Goal: Task Accomplishment & Management: Complete application form

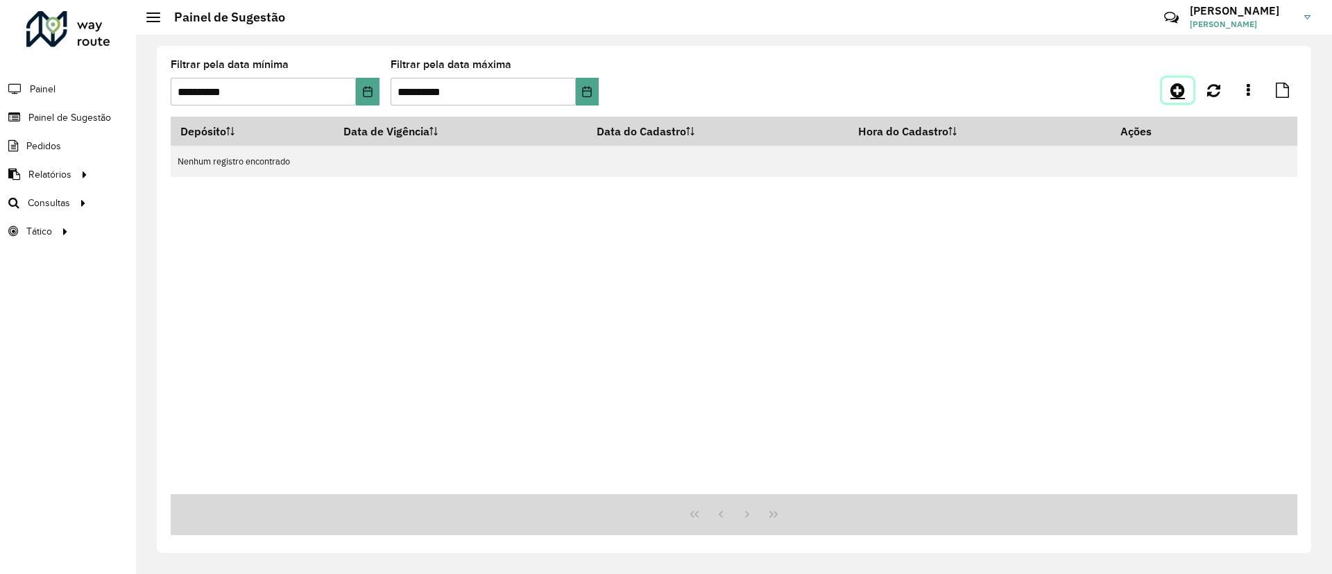
click at [1186, 93] on link at bounding box center [1177, 90] width 31 height 25
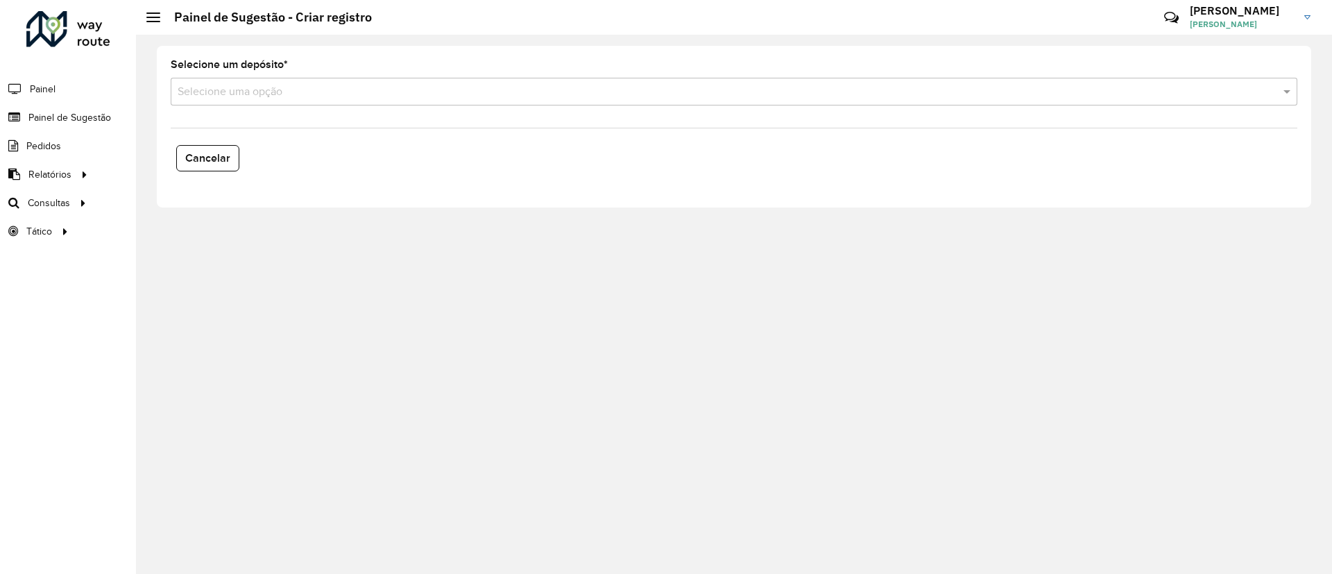
click at [350, 101] on div "Selecione uma opção" at bounding box center [734, 92] width 1127 height 28
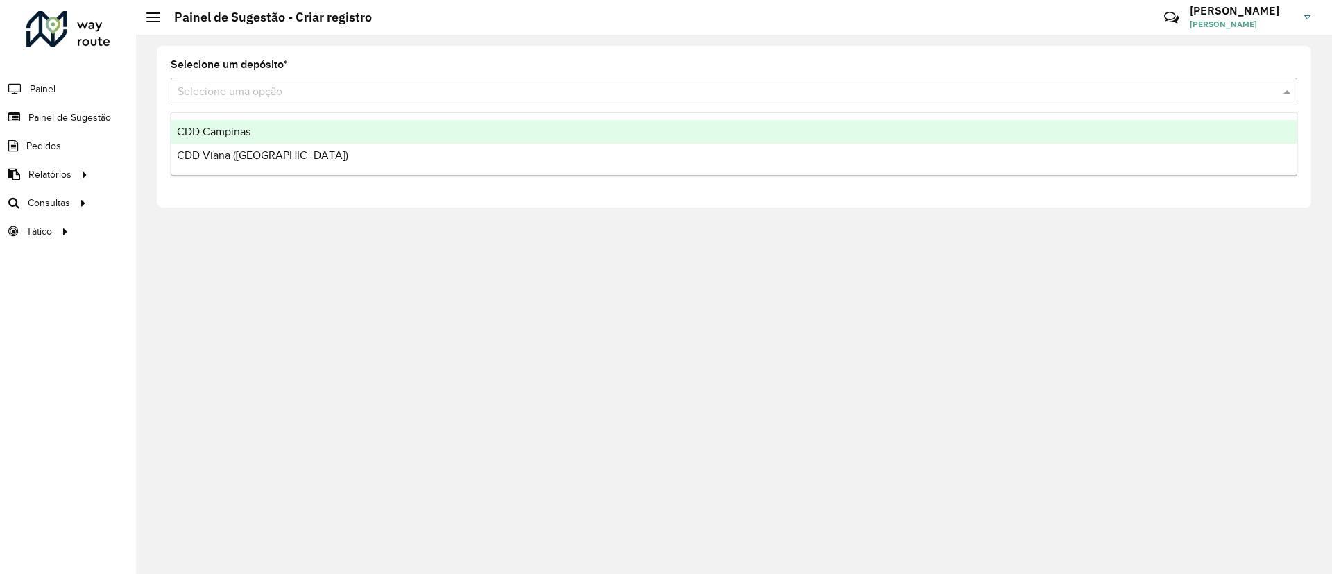
click at [325, 134] on div "CDD Campinas" at bounding box center [733, 132] width 1125 height 24
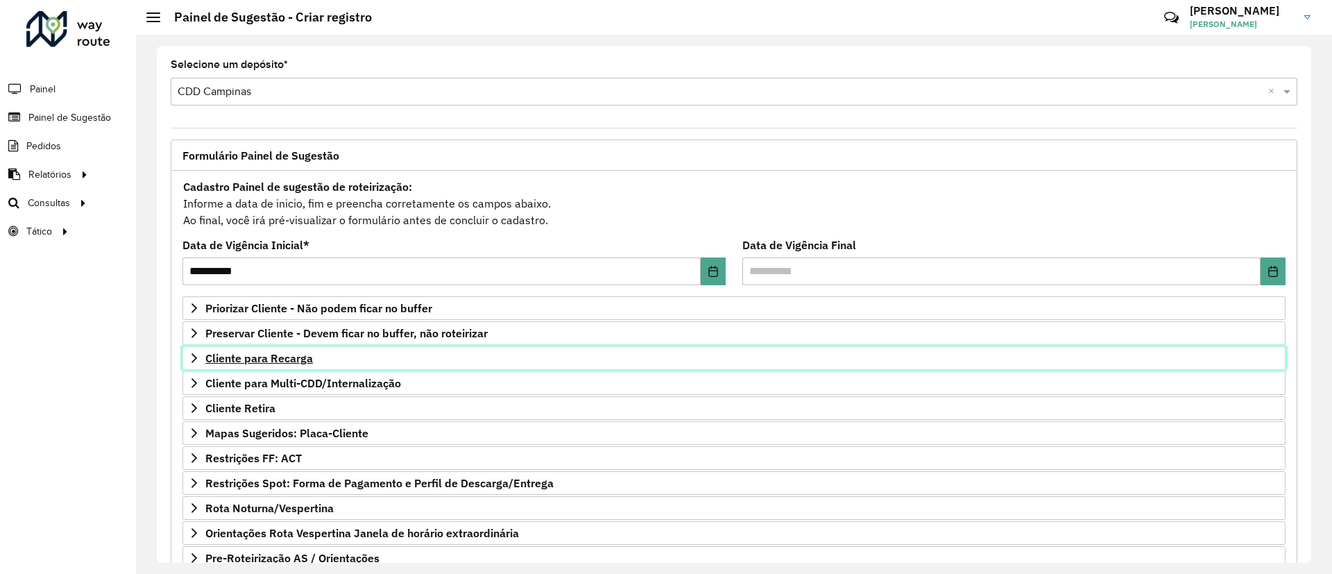
click at [275, 357] on span "Cliente para Recarga" at bounding box center [259, 357] width 108 height 11
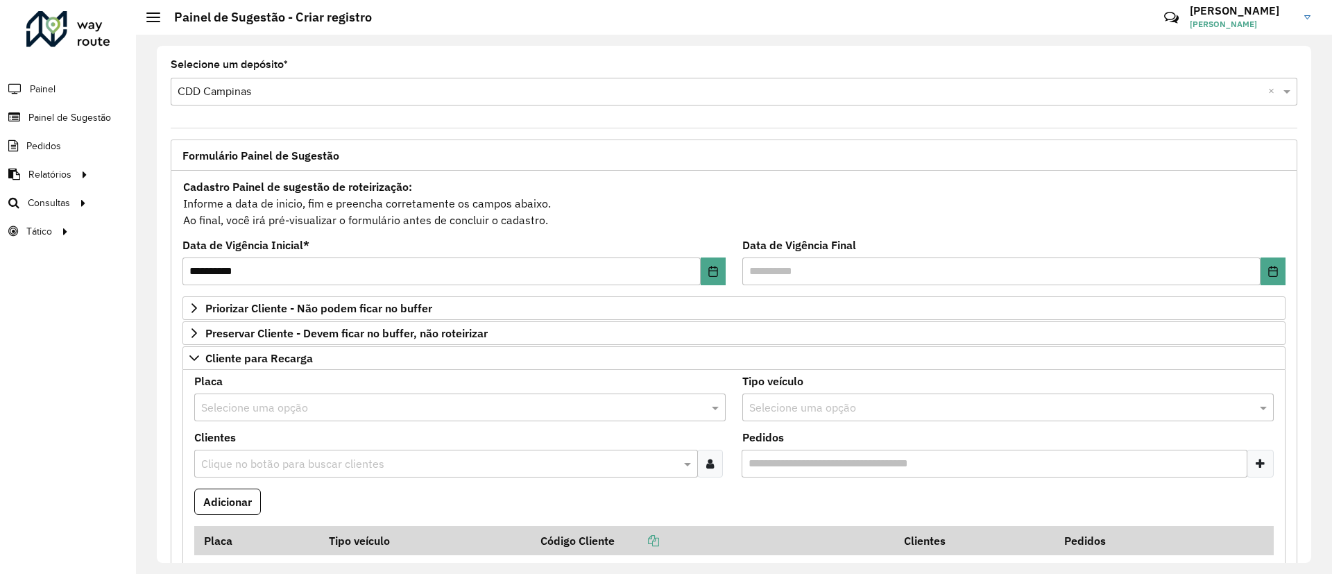
click at [282, 457] on input "text" at bounding box center [439, 464] width 483 height 17
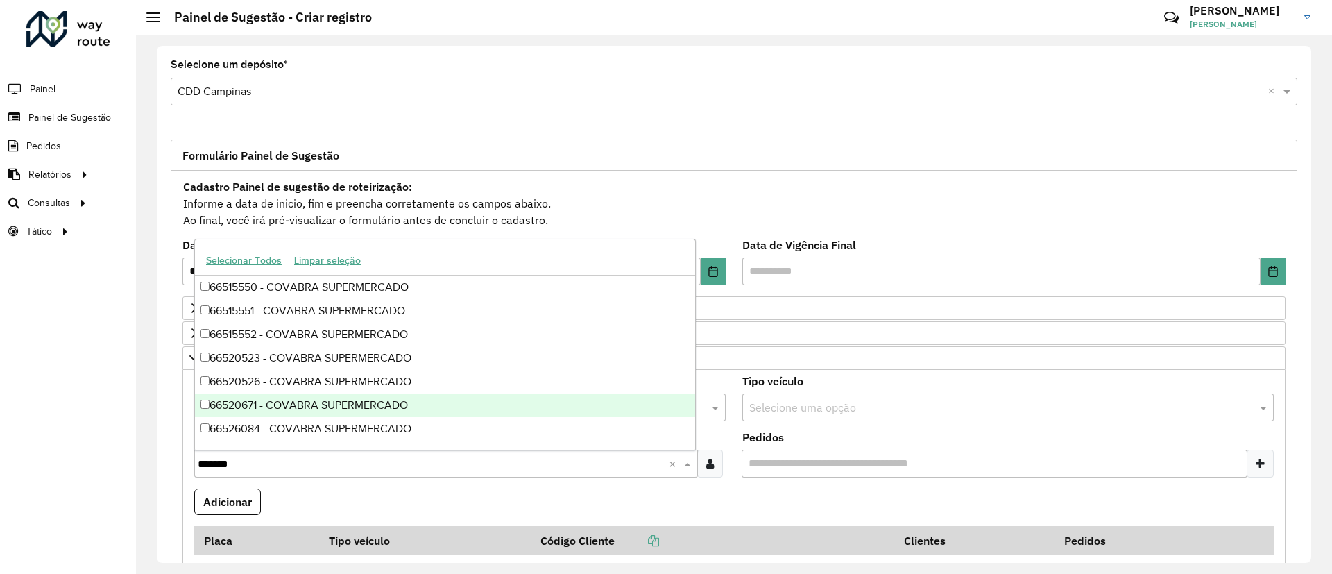
type input "*******"
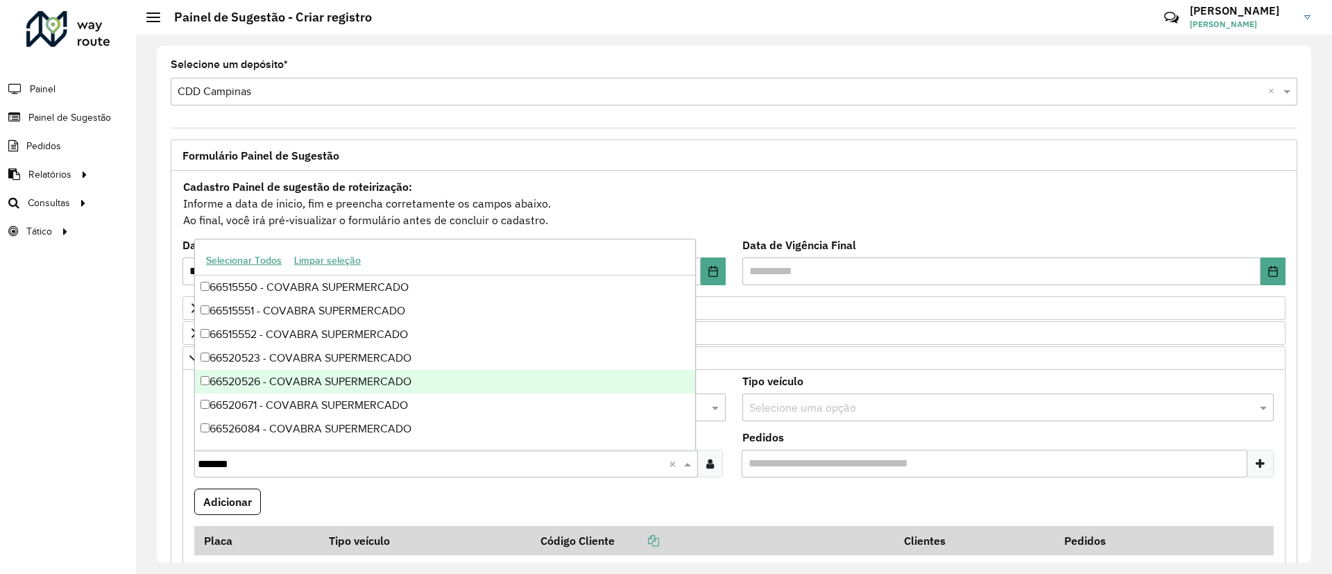
click at [0, 331] on div "Roteirizador AmbevTech Painel Painel de Sugestão Pedidos Relatórios Clientes Cl…" at bounding box center [68, 287] width 136 height 574
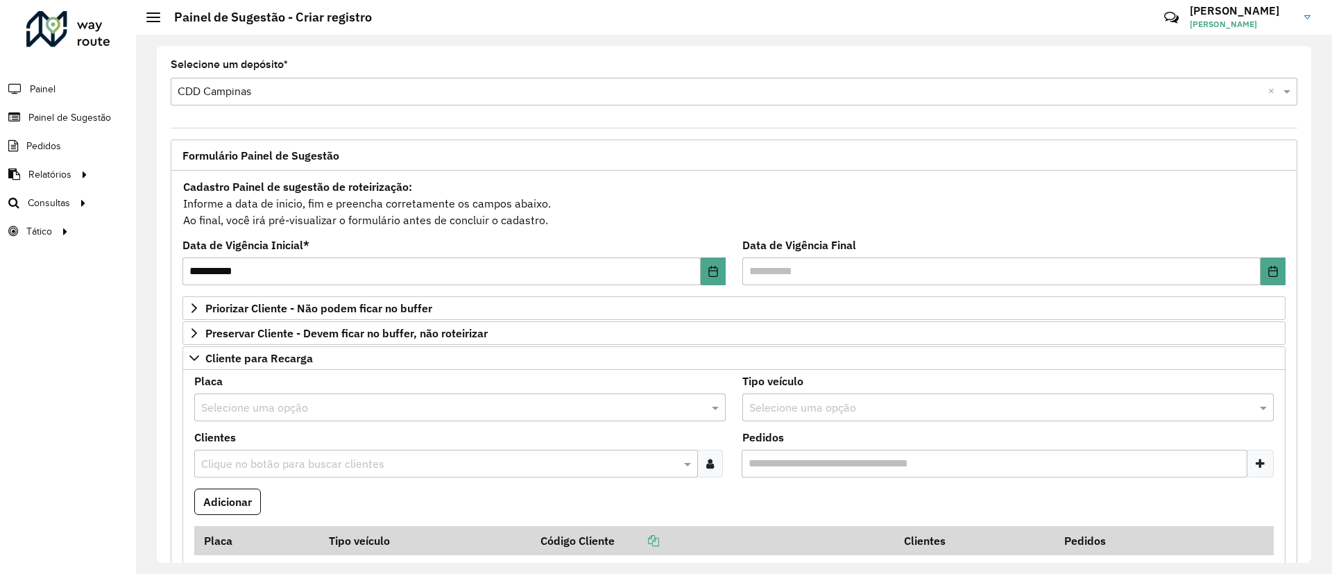
click at [330, 411] on input "text" at bounding box center [446, 408] width 490 height 17
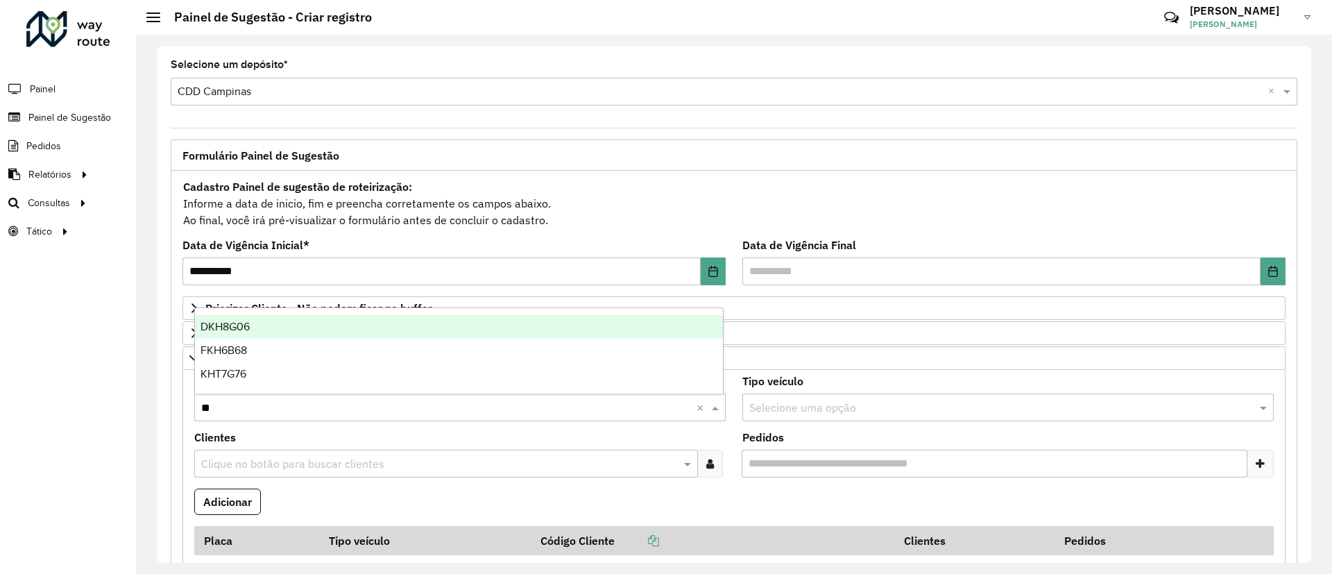
type input "***"
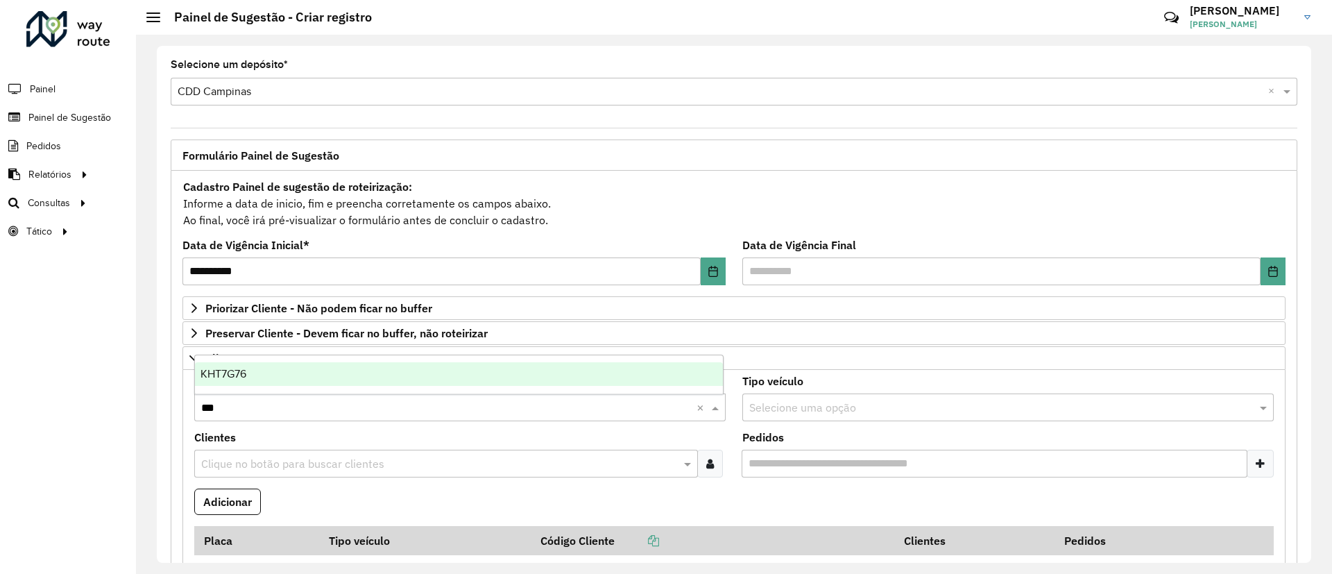
click at [363, 376] on div "KHT7G76" at bounding box center [459, 374] width 528 height 24
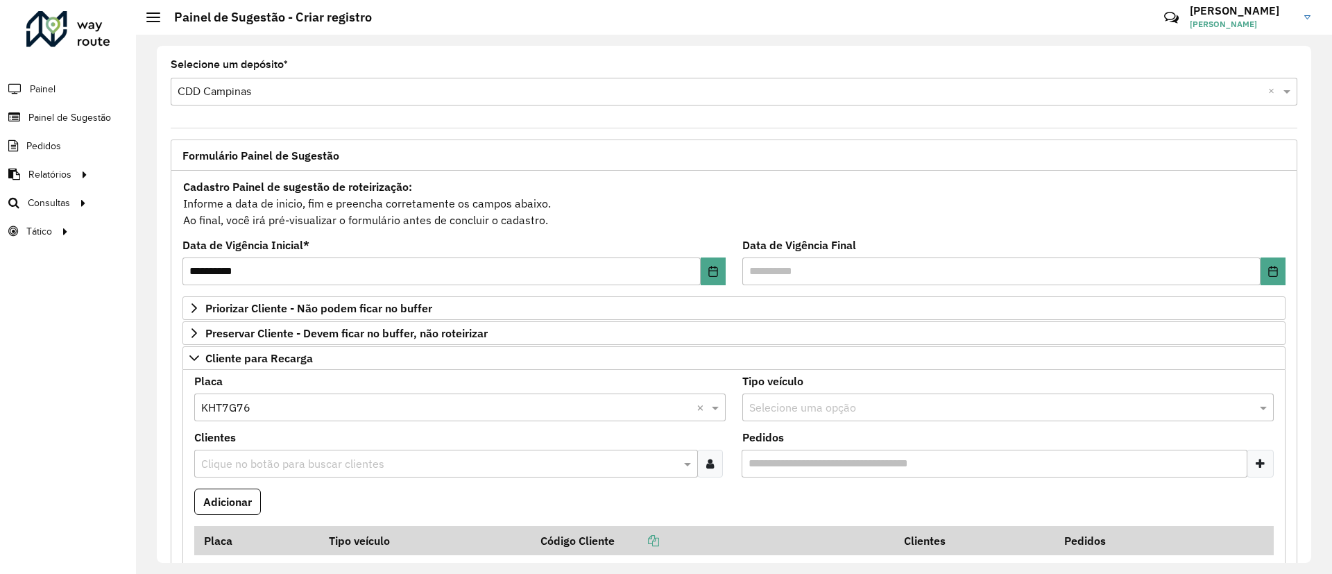
click at [275, 470] on input "text" at bounding box center [439, 464] width 483 height 17
type input "*****"
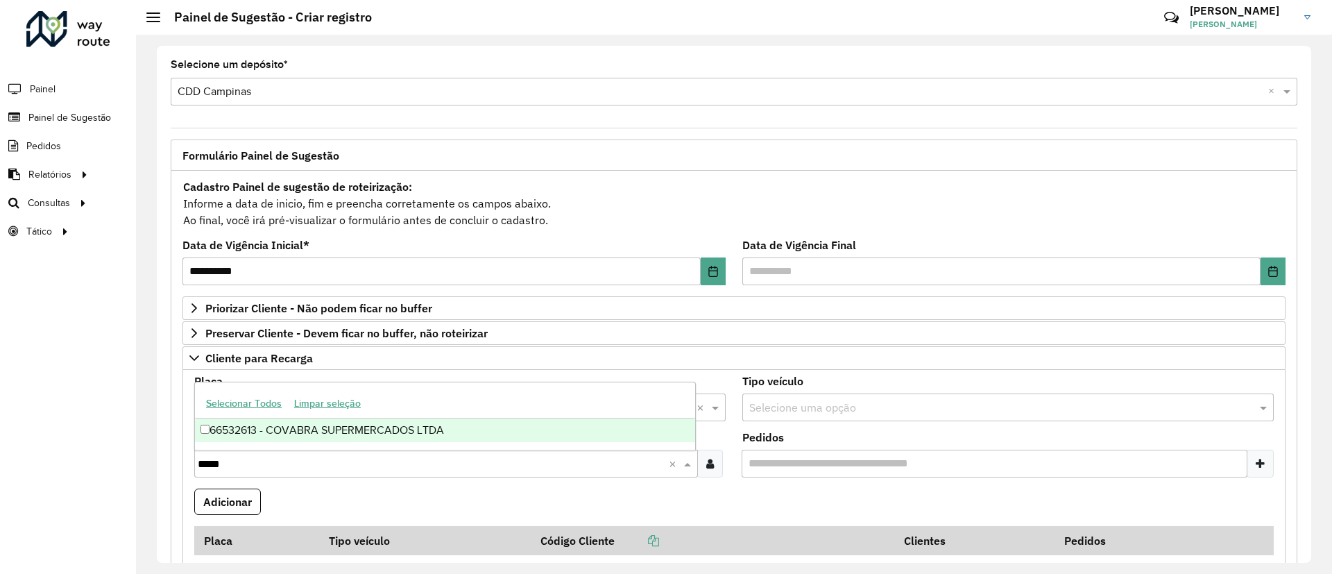
click at [327, 425] on div "66532613 - COVABRA SUPERMERCADOS LTDA" at bounding box center [445, 430] width 500 height 24
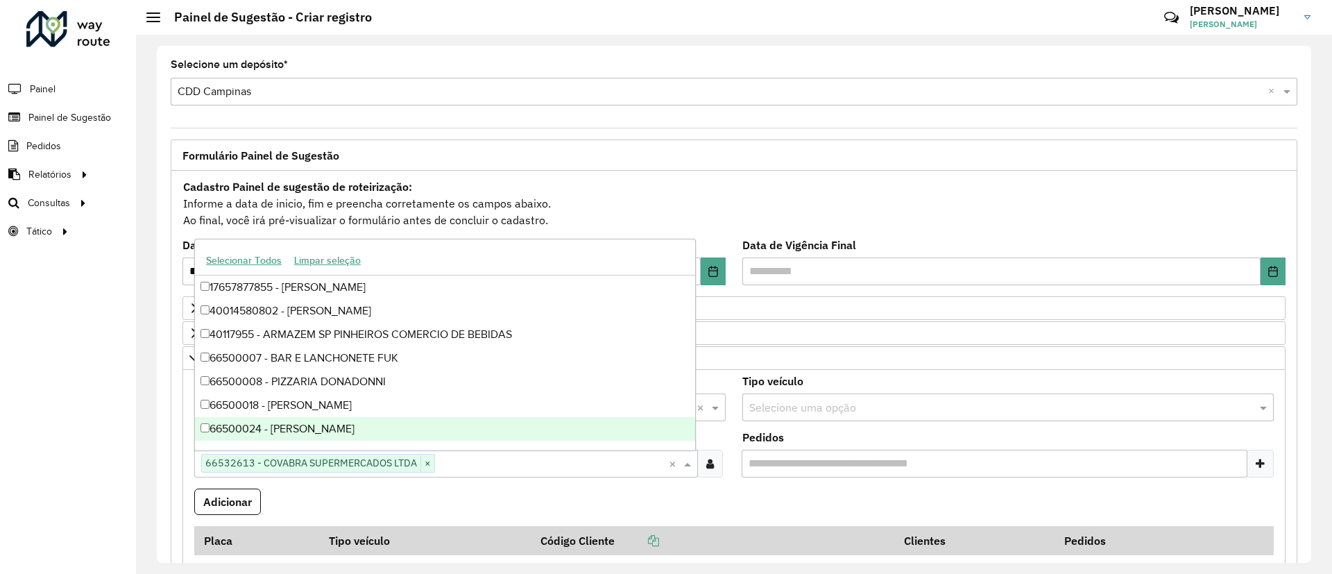
click at [110, 441] on div "Roteirizador AmbevTech Painel Painel de Sugestão Pedidos Relatórios Clientes Cl…" at bounding box center [68, 287] width 136 height 574
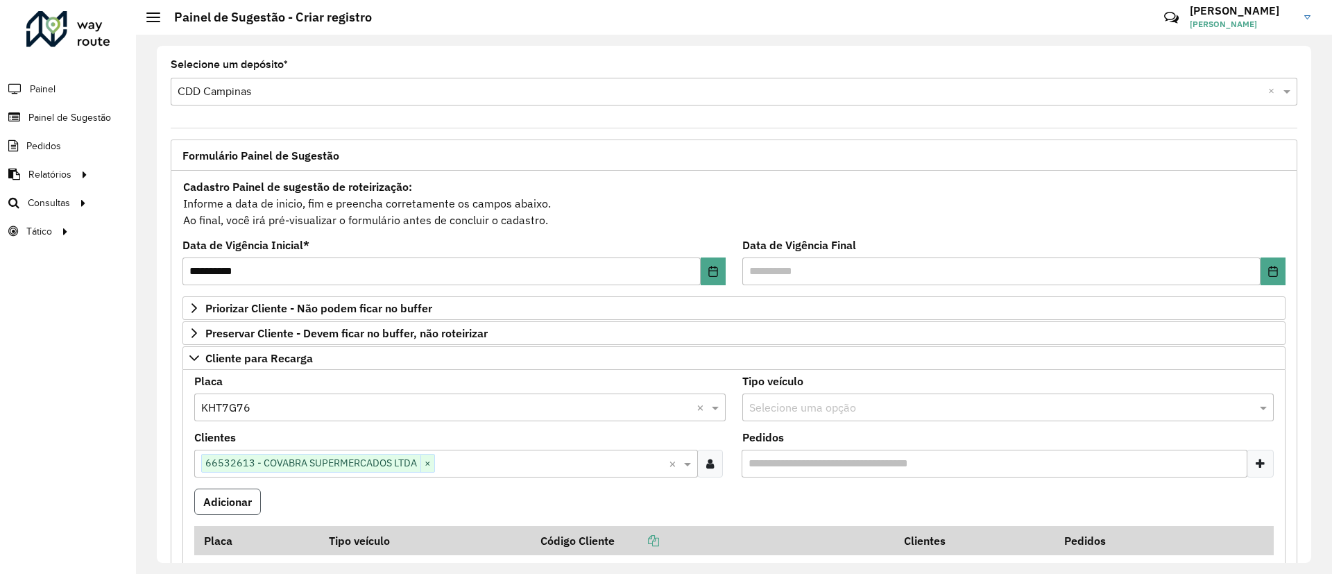
click at [245, 504] on button "Adicionar" at bounding box center [227, 501] width 67 height 26
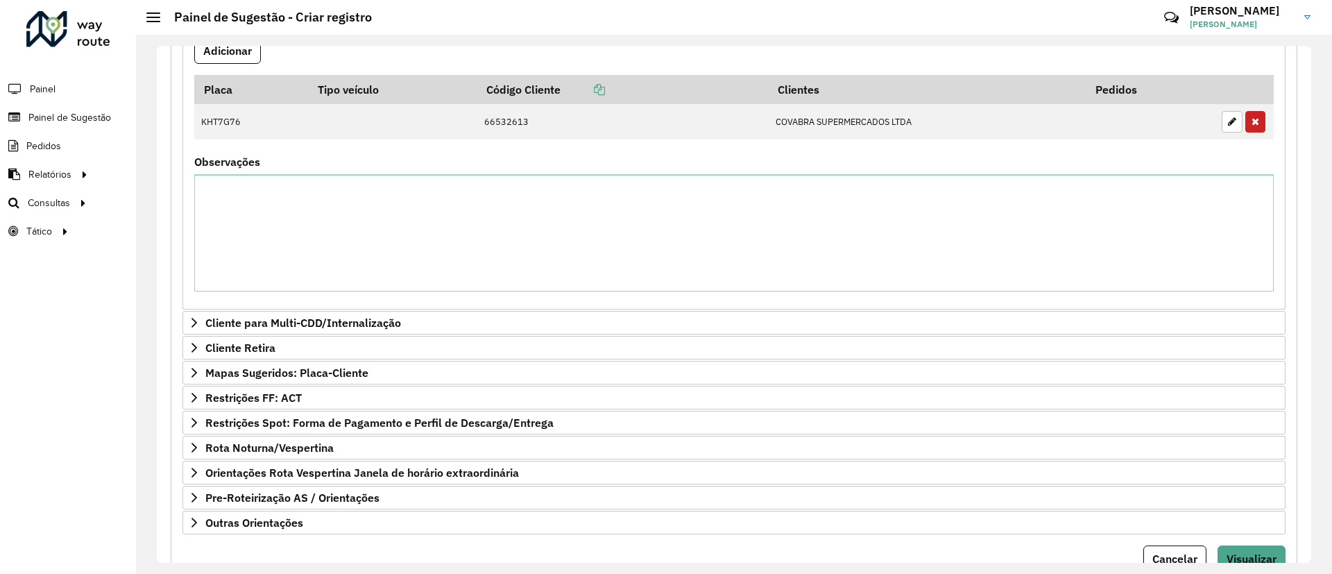
scroll to position [509, 0]
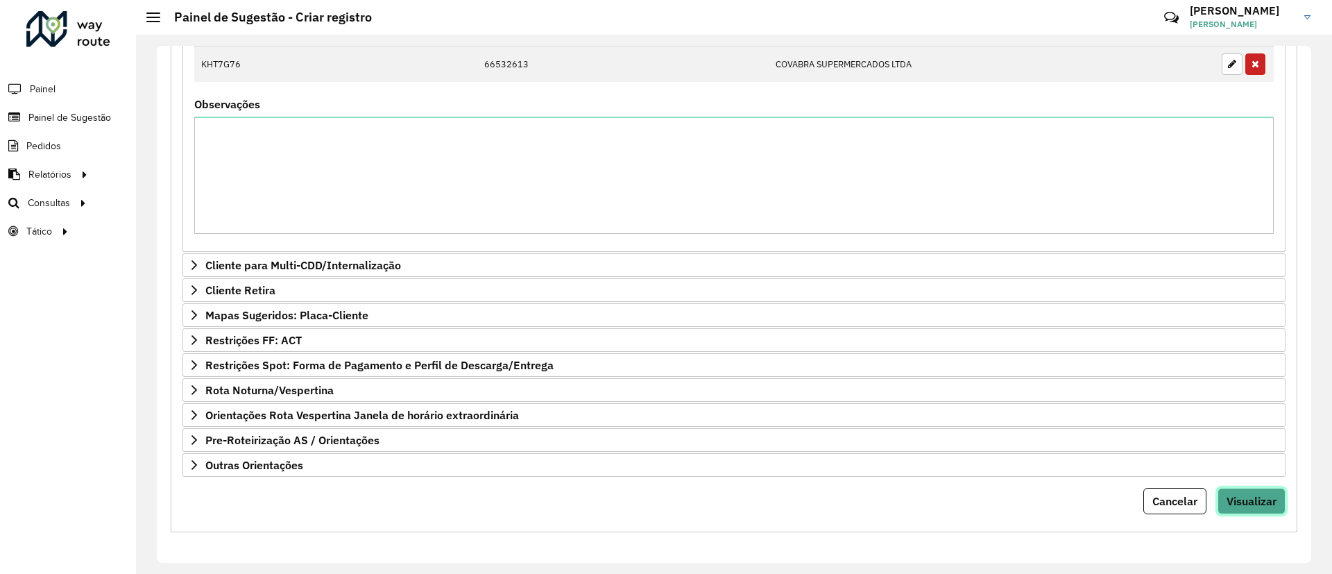
click at [1247, 509] on button "Visualizar" at bounding box center [1252, 501] width 68 height 26
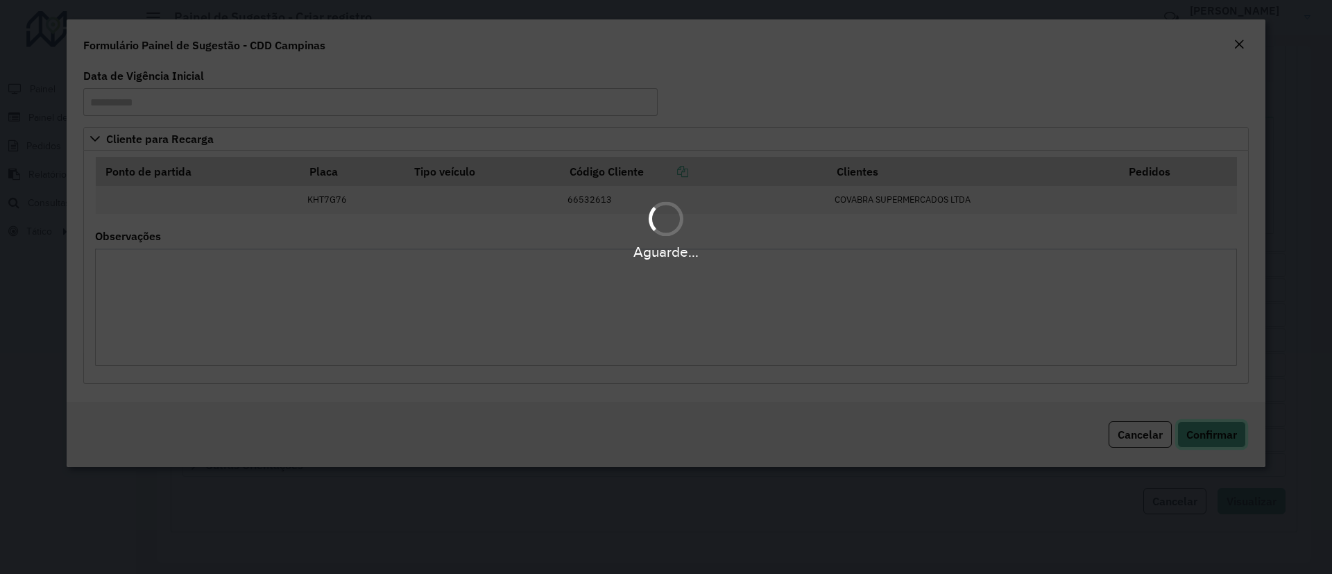
click at [1220, 427] on span "Confirmar" at bounding box center [1211, 434] width 51 height 14
